Goal: Complete application form

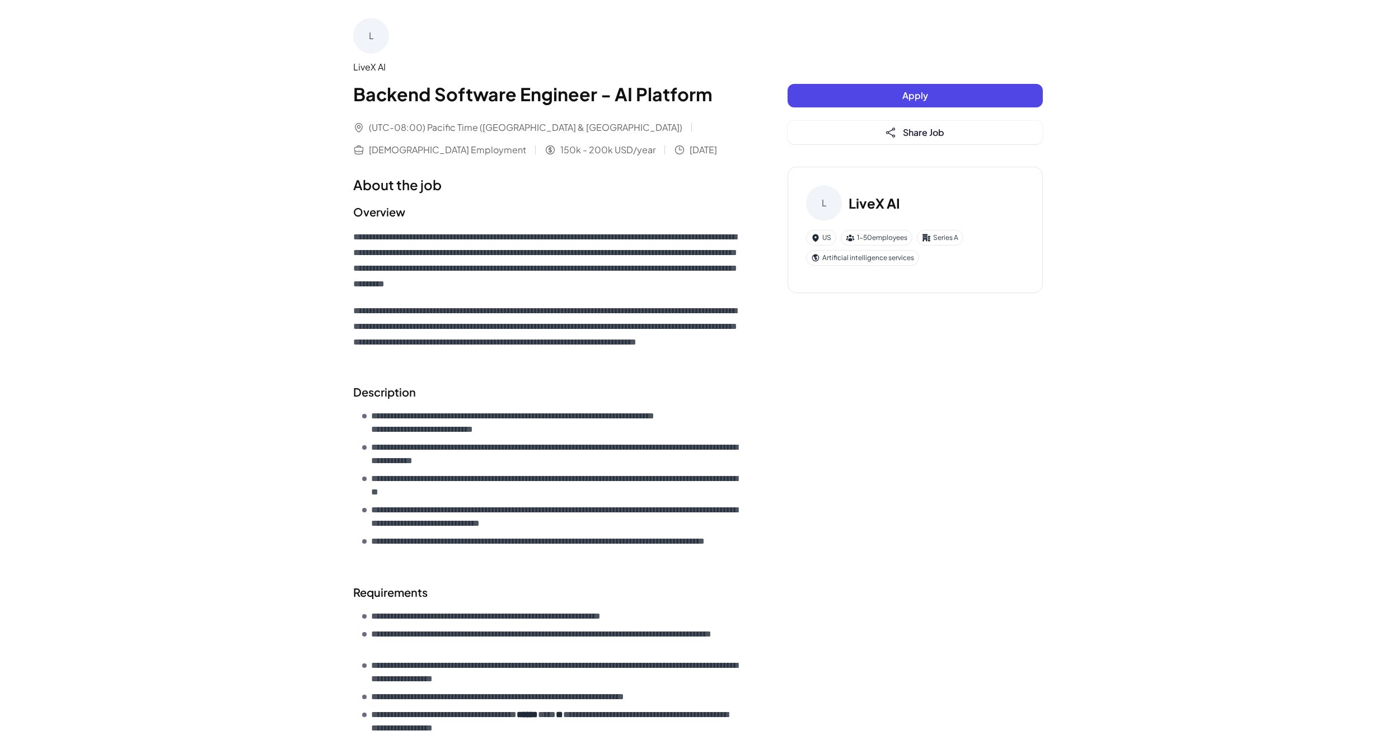
scroll to position [384, 0]
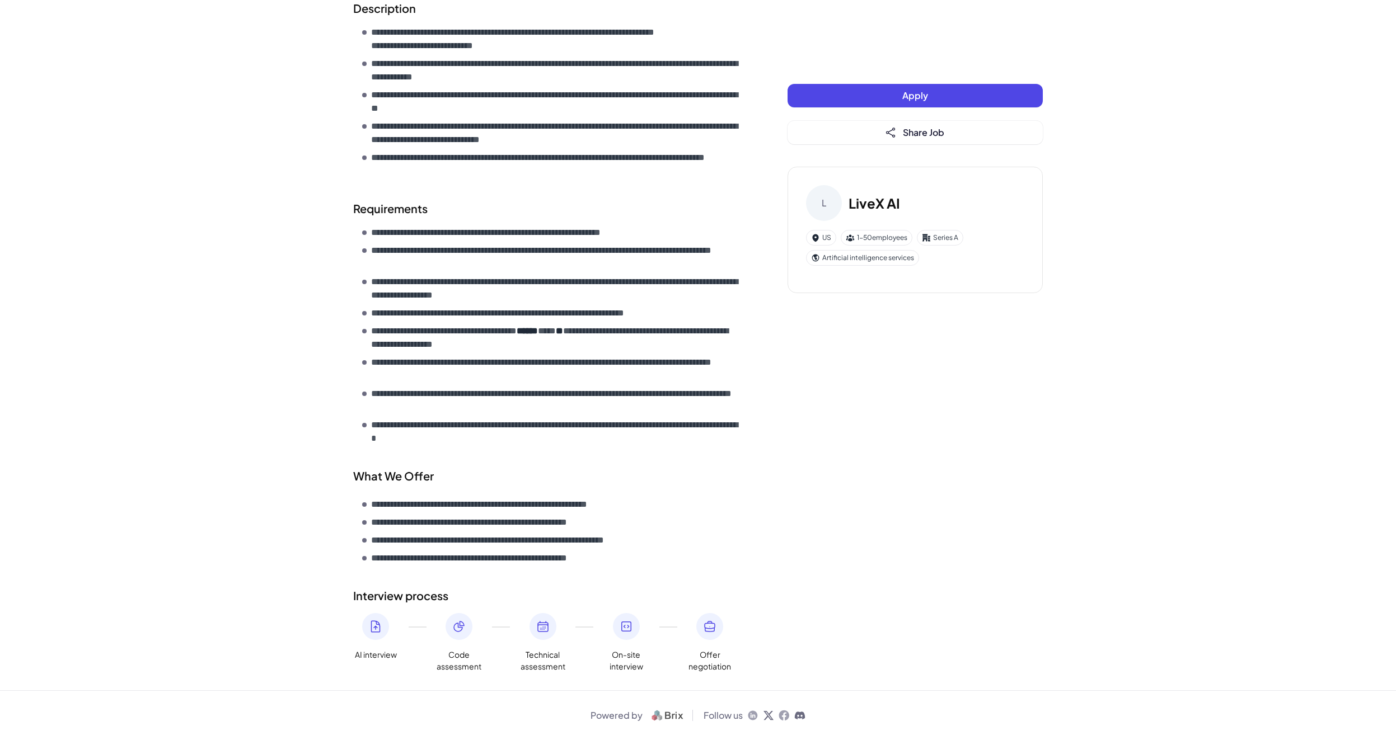
click at [381, 625] on icon at bounding box center [375, 626] width 13 height 13
click at [453, 625] on icon at bounding box center [458, 626] width 13 height 13
click at [548, 635] on div at bounding box center [542, 626] width 27 height 27
click at [621, 623] on icon at bounding box center [626, 626] width 13 height 13
click at [726, 632] on div "Offer negotiation" at bounding box center [709, 642] width 45 height 59
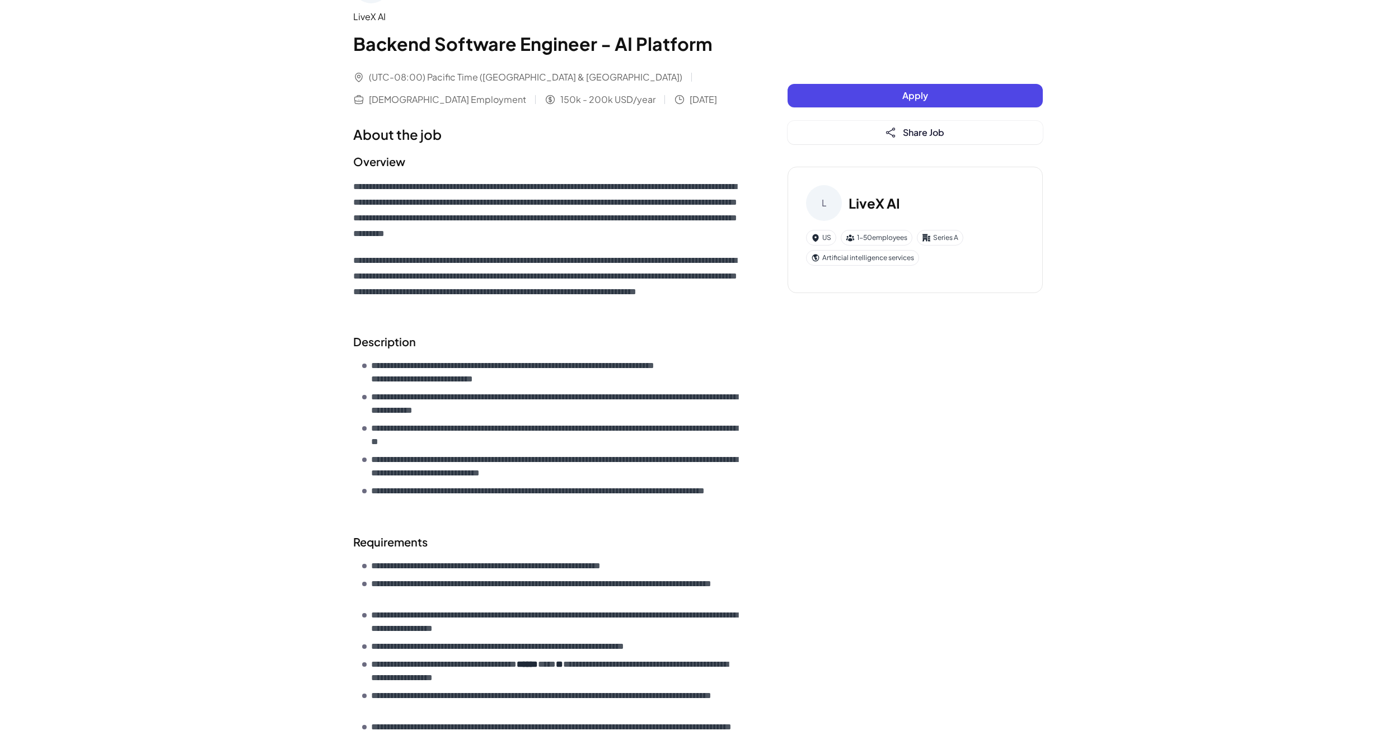
scroll to position [0, 0]
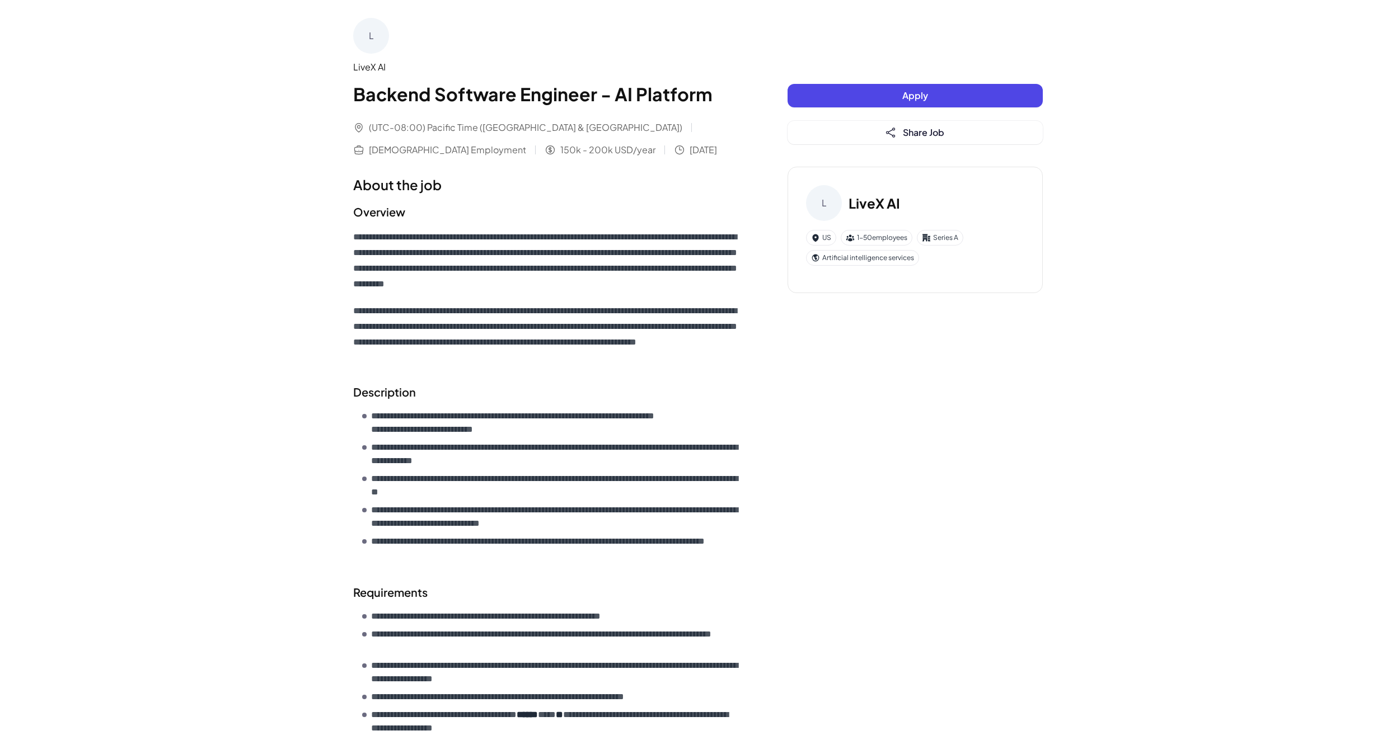
click at [914, 98] on span "Apply" at bounding box center [915, 96] width 26 height 12
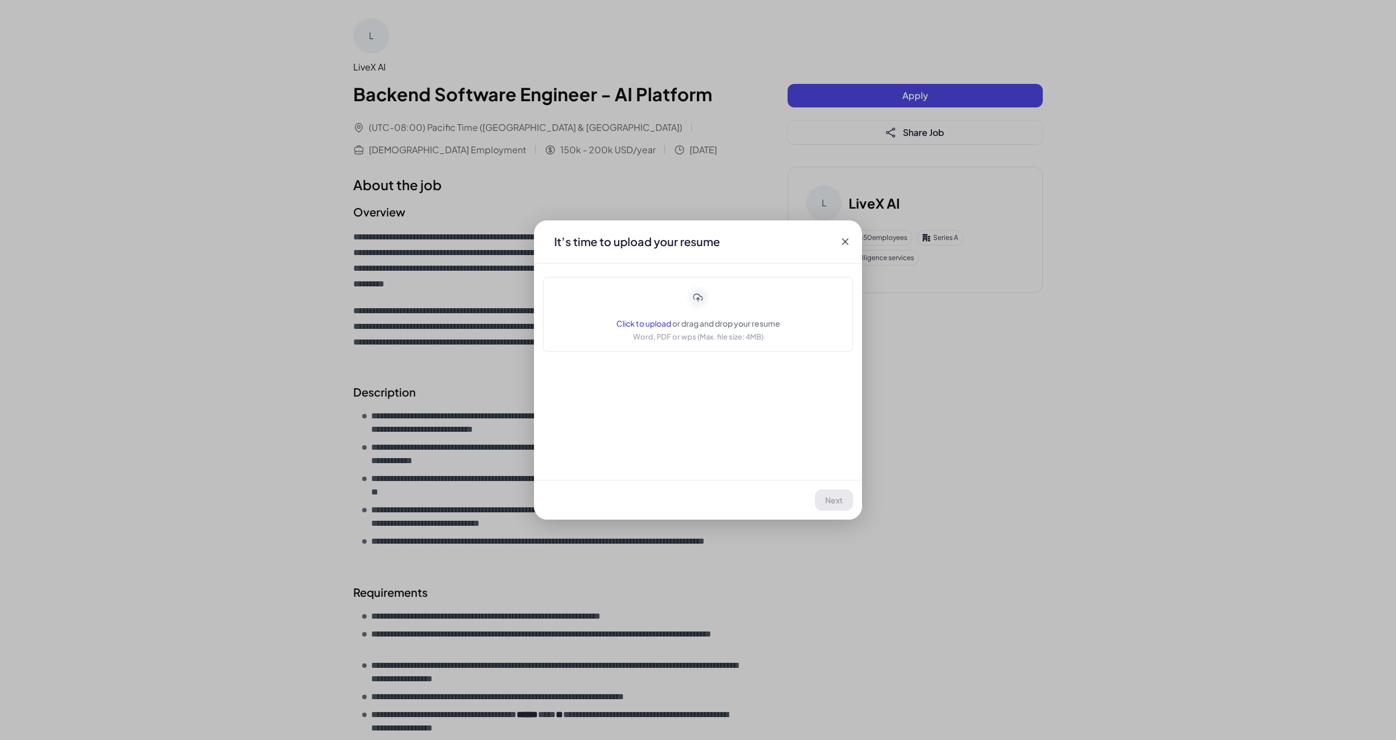
click at [634, 323] on span "Click to upload" at bounding box center [643, 323] width 55 height 10
click at [826, 501] on span "Next" at bounding box center [834, 500] width 18 height 10
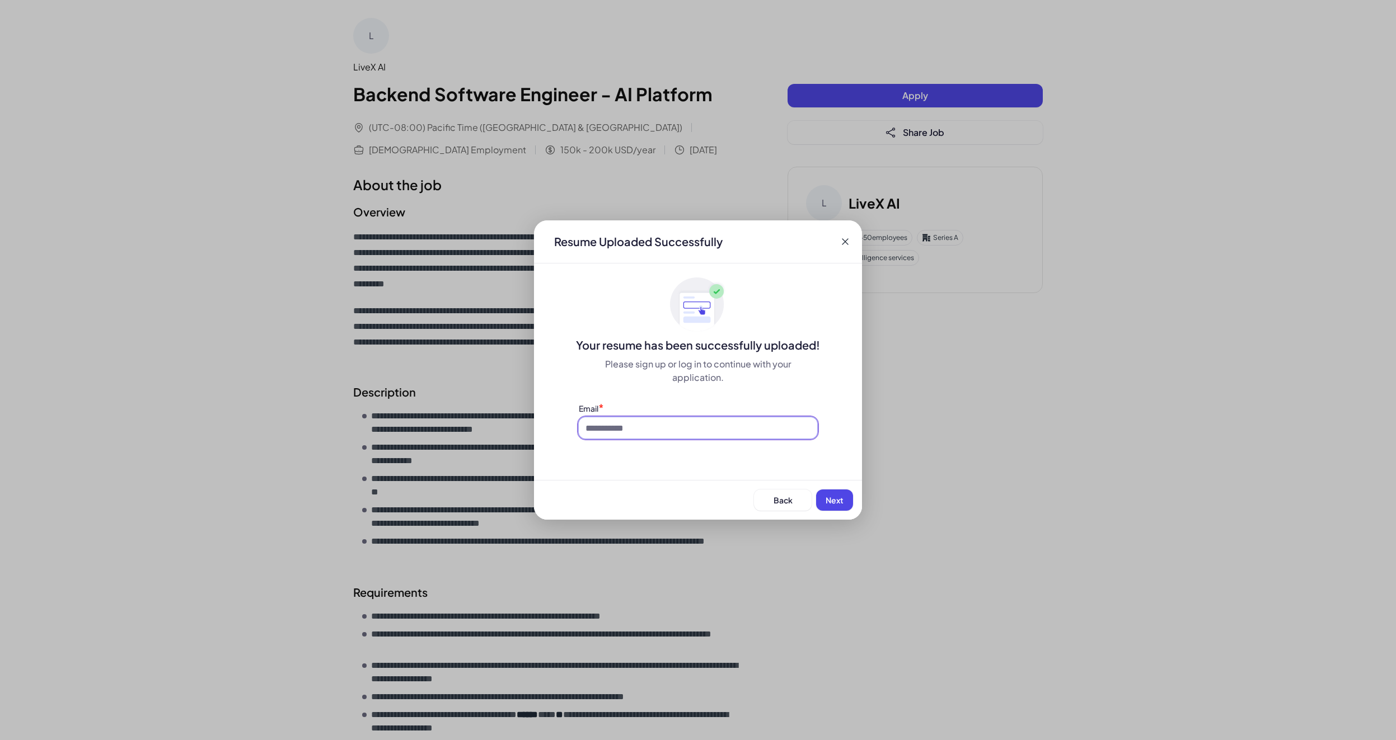
click at [715, 429] on input at bounding box center [698, 427] width 238 height 21
type input "**********"
click at [842, 495] on button "Next" at bounding box center [834, 500] width 37 height 21
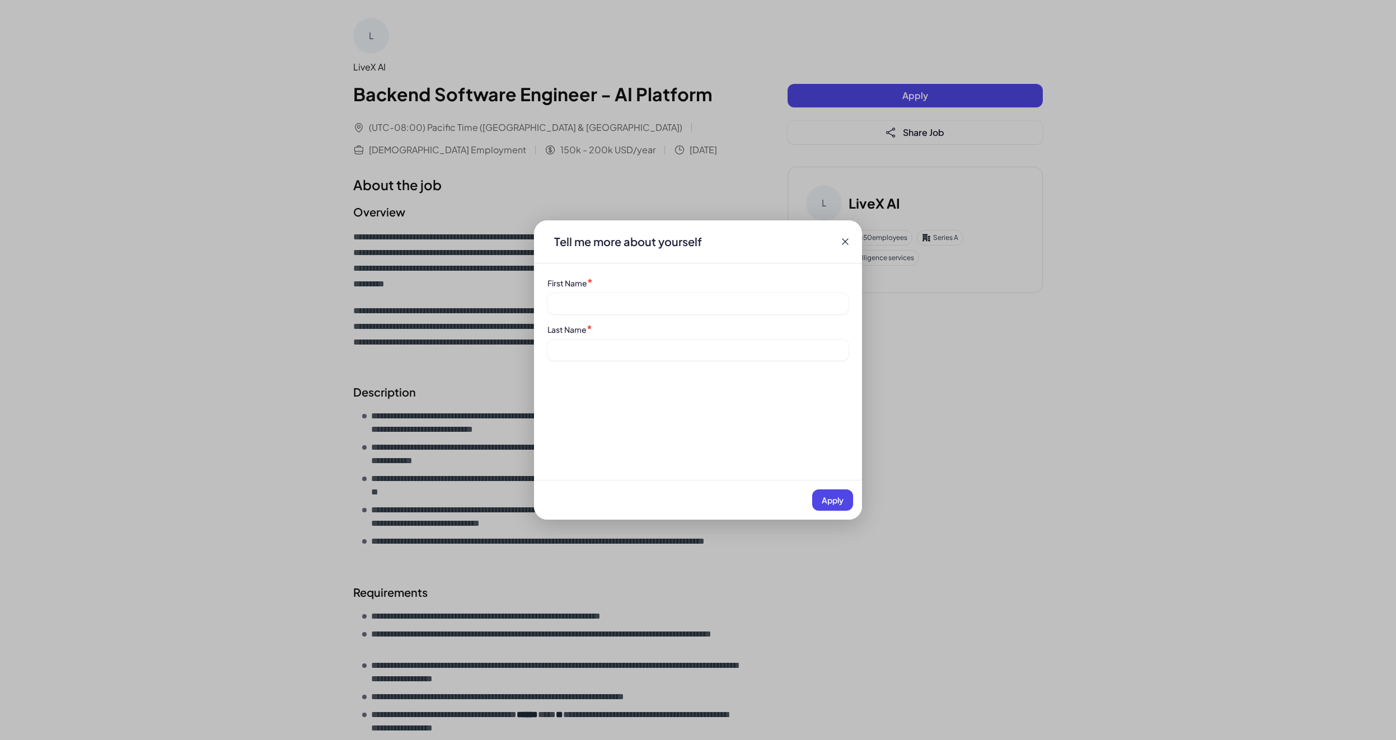
click at [643, 292] on div "First Name *" at bounding box center [697, 295] width 301 height 37
click at [643, 302] on input at bounding box center [697, 303] width 301 height 21
type input "****"
type input "*********"
click at [845, 500] on button "Apply" at bounding box center [832, 500] width 41 height 21
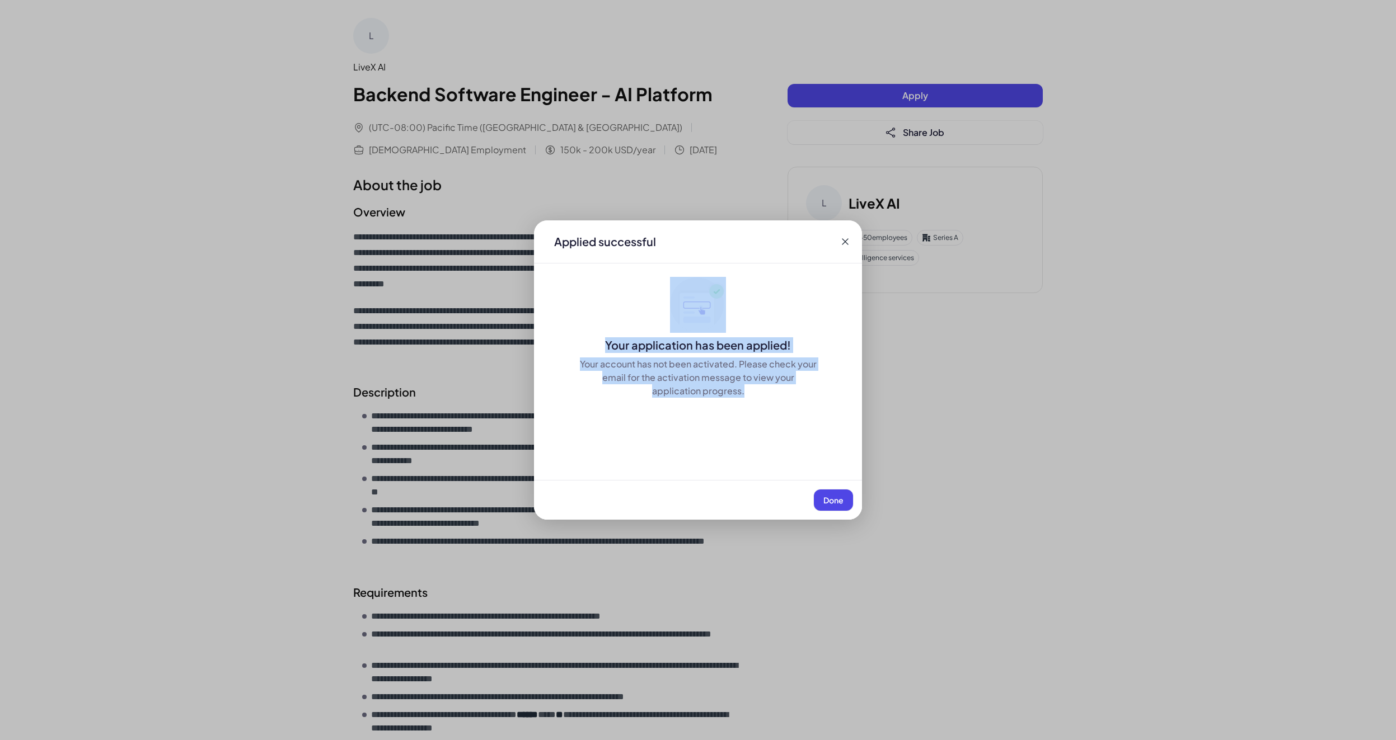
drag, startPoint x: 748, startPoint y: 405, endPoint x: 594, endPoint y: 317, distance: 177.5
click at [594, 317] on div "Applied successful Your application has been applied! Your account has not been…" at bounding box center [698, 369] width 328 height 299
click at [834, 506] on button "Done" at bounding box center [833, 500] width 39 height 21
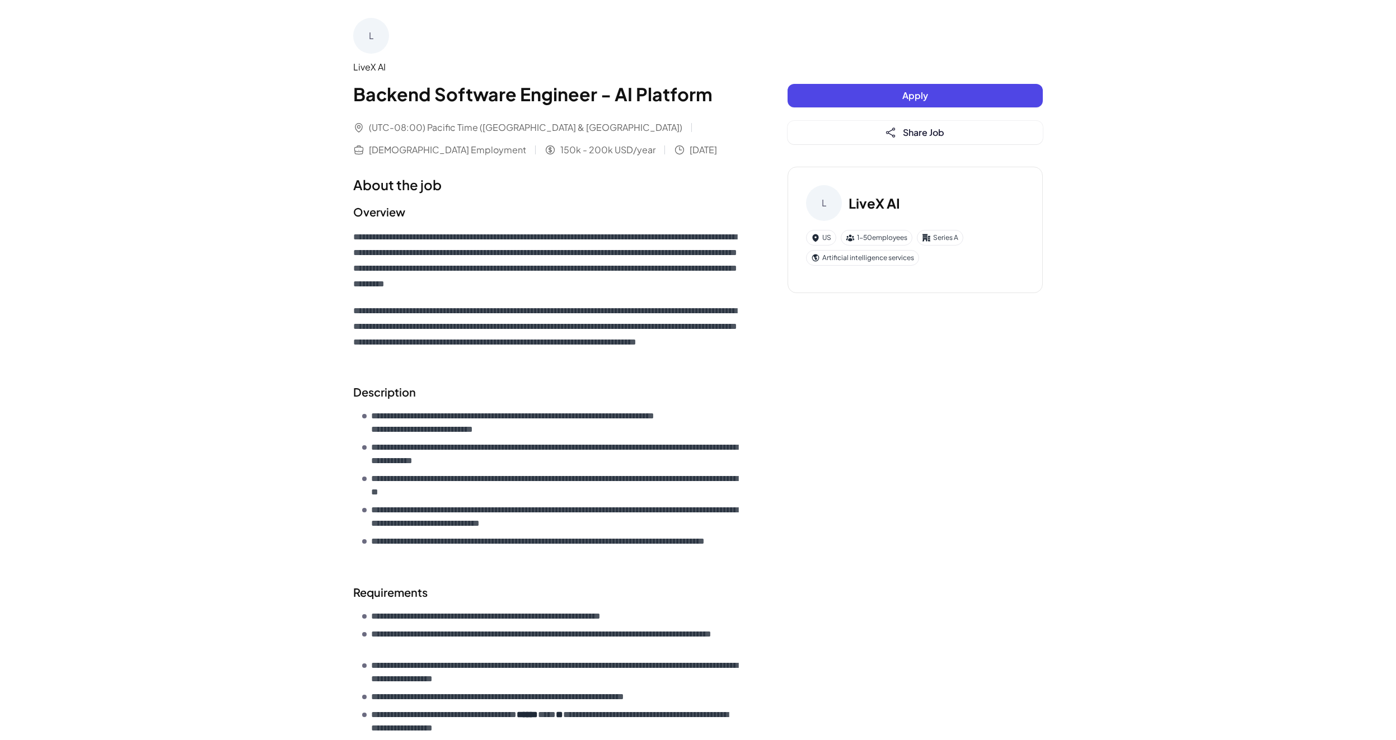
click at [616, 4] on div "**********" at bounding box center [698, 537] width 716 height 1074
click at [867, 199] on h3 "LiveX AI" at bounding box center [873, 203] width 51 height 20
click at [654, 91] on h1 "Backend Software Engineer - AI Platform" at bounding box center [548, 94] width 390 height 27
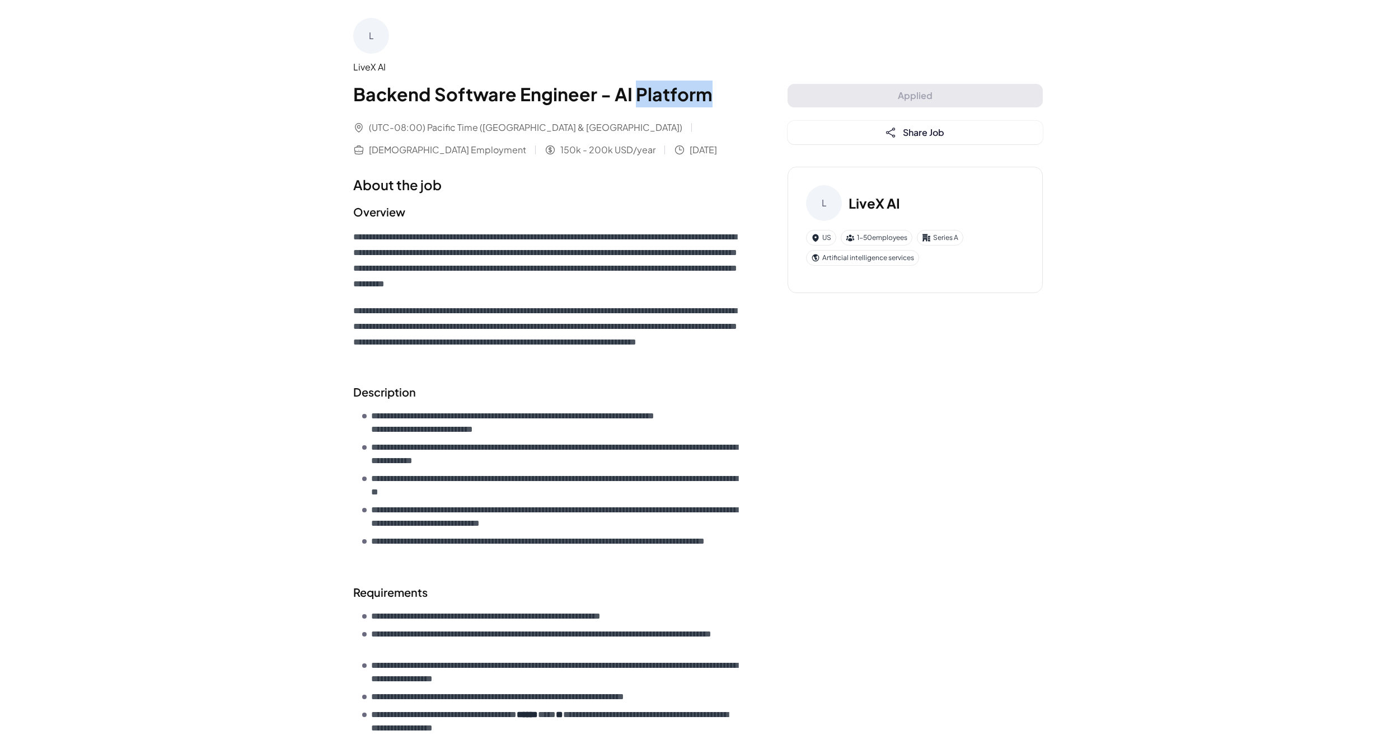
click at [654, 91] on h1 "Backend Software Engineer - AI Platform" at bounding box center [548, 94] width 390 height 27
click at [828, 239] on div "US" at bounding box center [821, 238] width 30 height 16
